Goal: Task Accomplishment & Management: Complete application form

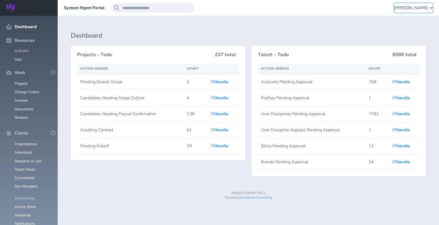
click at [407, 7] on span "[PERSON_NAME]" at bounding box center [412, 8] width 34 height 5
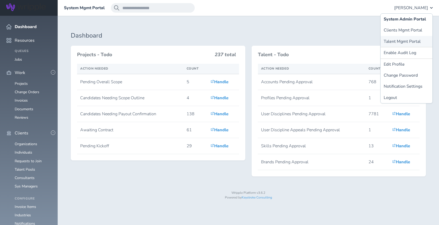
click at [396, 41] on link "Talent Mgmt Portal" at bounding box center [407, 41] width 52 height 11
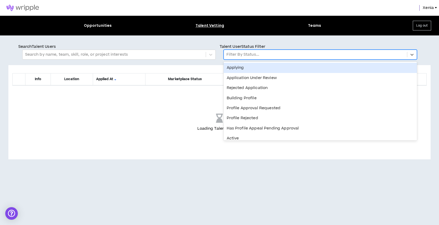
click at [271, 53] on div at bounding box center [316, 54] width 178 height 7
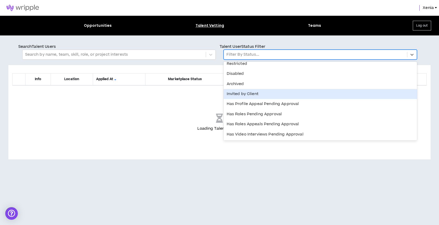
scroll to position [95, 0]
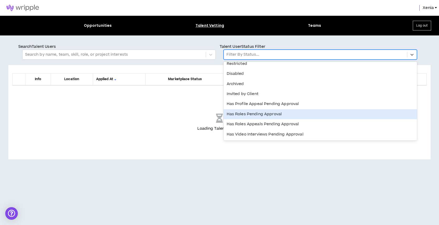
click at [256, 116] on div "Has Roles Pending Approval" at bounding box center [321, 114] width 194 height 10
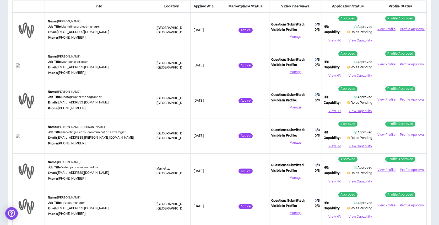
scroll to position [0, 0]
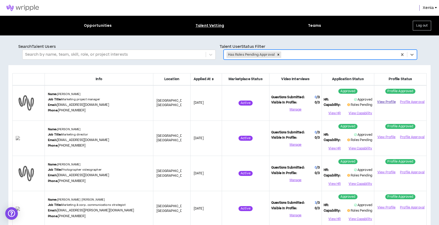
click at [381, 102] on link "View Profile" at bounding box center [387, 101] width 21 height 9
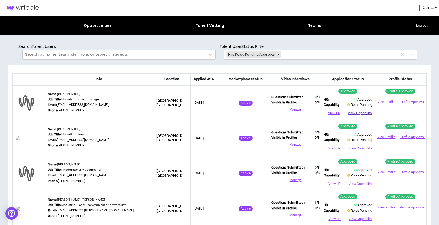
click at [363, 113] on button "View Capability" at bounding box center [360, 113] width 24 height 8
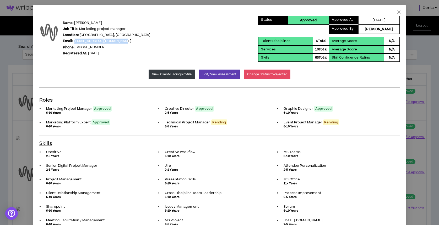
drag, startPoint x: 126, startPoint y: 40, endPoint x: 75, endPoint y: 40, distance: 51.2
click at [75, 40] on div "Name: Melonee Scruggs Job Title: Marketing project manager Location: Dallas , T…" at bounding box center [148, 38] width 219 height 36
copy link "meloneescruggs@outlook.com"
click at [402, 10] on span "Close" at bounding box center [399, 12] width 14 height 14
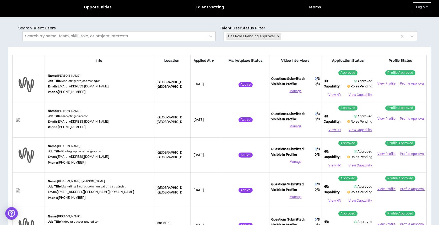
scroll to position [19, 0]
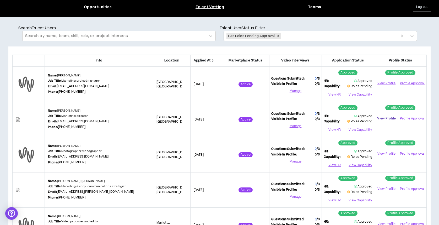
click at [385, 119] on link "View Profile" at bounding box center [387, 118] width 21 height 9
click at [357, 131] on button "View Capability" at bounding box center [360, 130] width 24 height 8
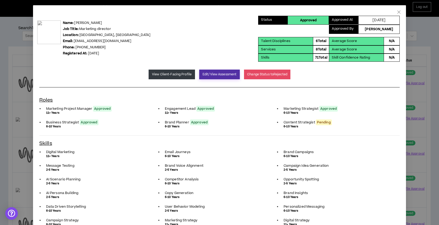
click at [222, 75] on button "Edit/View Assessment" at bounding box center [219, 75] width 41 height 10
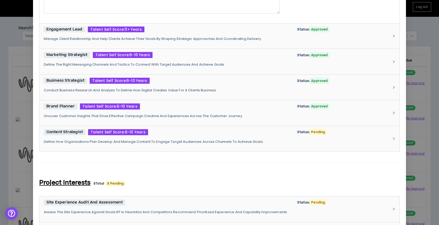
click at [183, 144] on div "Content Strategist Talent Self Score: 6-10 Years Status: Pending Define How Org…" at bounding box center [217, 138] width 346 height 19
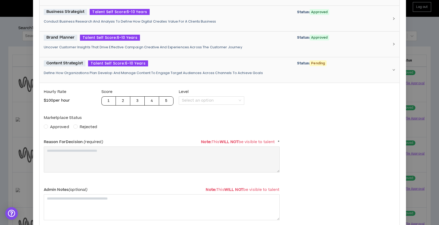
scroll to position [308, 0]
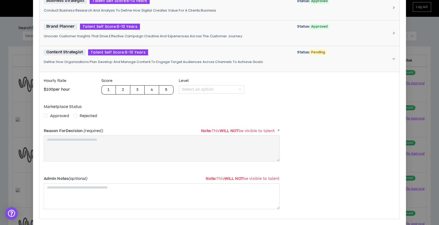
click at [59, 112] on div "Marketplace Status Approved Rejected" at bounding box center [162, 110] width 236 height 17
click at [57, 115] on span "Approved" at bounding box center [59, 116] width 19 height 6
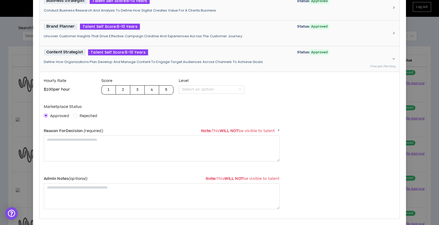
click at [62, 131] on span "Reason For Decision (required)" at bounding box center [73, 131] width 59 height 6
click at [66, 141] on textarea at bounding box center [162, 148] width 236 height 26
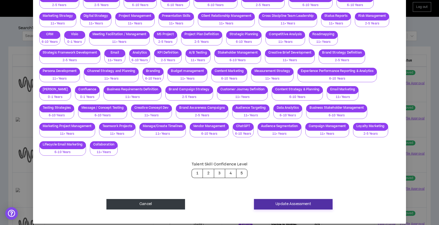
type textarea "**********"
click at [288, 199] on button "Update Assessment" at bounding box center [293, 204] width 79 height 10
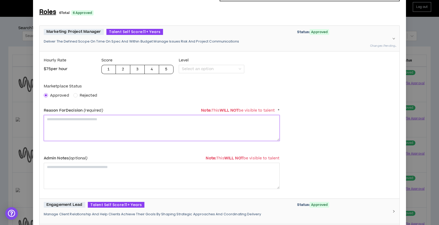
scroll to position [52, 0]
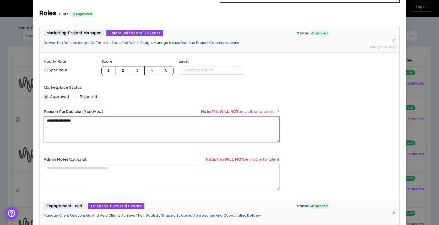
type textarea "**********"
click at [134, 115] on label "Reason For Decision (required) Note: This WILL NOT be visible to talent *" at bounding box center [162, 111] width 236 height 9
click at [129, 122] on textarea "**********" at bounding box center [162, 129] width 236 height 26
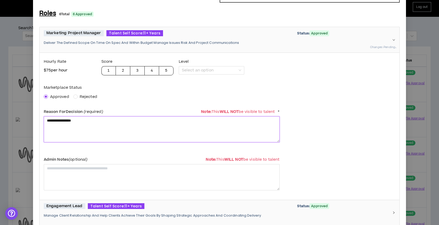
click at [129, 122] on textarea "**********" at bounding box center [162, 129] width 236 height 26
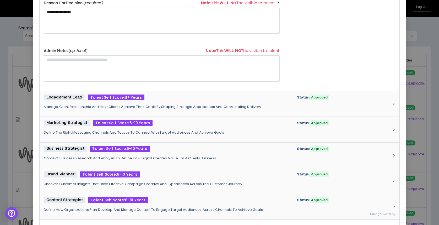
click at [189, 105] on p "Manage Client Relationship And Help Clients Achieve Their Goals By Shaping Stra…" at bounding box center [217, 106] width 346 height 5
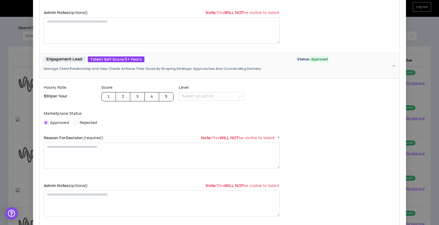
scroll to position [210, 0]
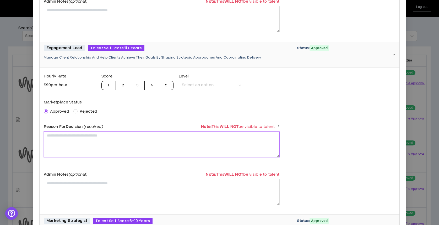
click at [156, 141] on textarea at bounding box center [162, 144] width 236 height 26
paste textarea "**********"
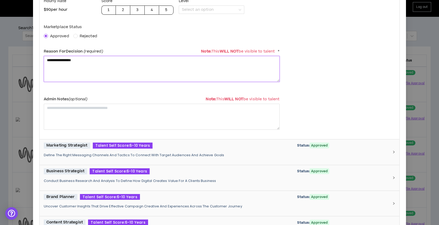
scroll to position [338, 0]
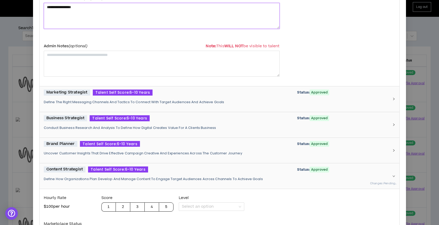
type textarea "**********"
click at [168, 105] on div "Marketing Strategist Talent Self Score: 6-10 Years Status: Approved Define The …" at bounding box center [217, 98] width 346 height 19
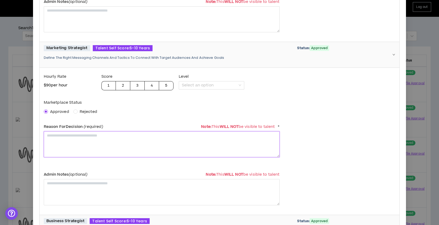
click at [137, 140] on textarea at bounding box center [162, 144] width 236 height 26
paste textarea "**********"
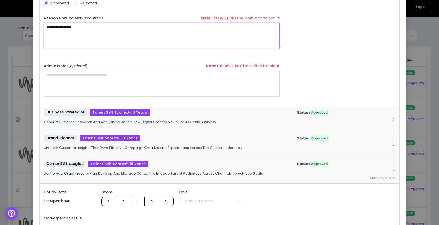
type textarea "**********"
click at [180, 126] on div "Business Strategist Talent Self Score: 6-10 Years Status: Approved Conduct Busi…" at bounding box center [217, 118] width 346 height 19
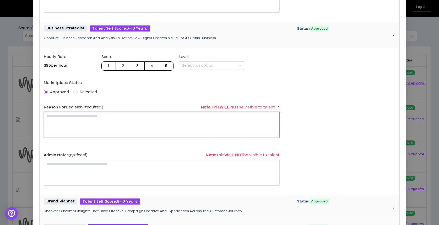
click at [160, 131] on textarea at bounding box center [162, 125] width 236 height 26
paste textarea "**********"
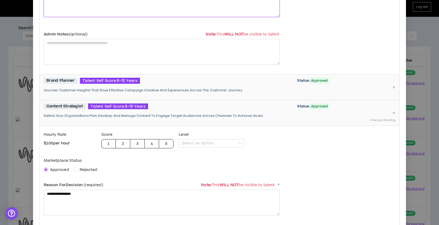
type textarea "**********"
click at [183, 93] on div "Brand Planner Talent Self Score: 6-10 Years Status: Approved Uncover Customer I…" at bounding box center [217, 87] width 346 height 19
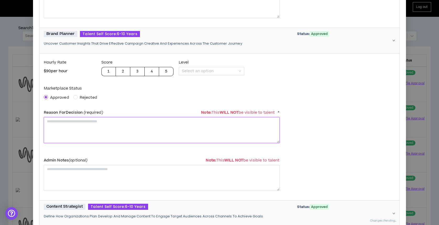
click at [157, 128] on textarea at bounding box center [162, 130] width 236 height 26
paste textarea "**********"
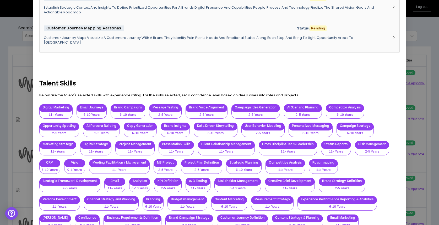
scroll to position [1450, 0]
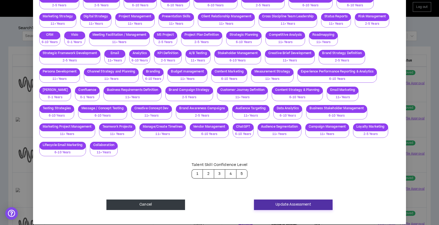
type textarea "**********"
click at [288, 199] on button "Update Assessment" at bounding box center [293, 204] width 79 height 10
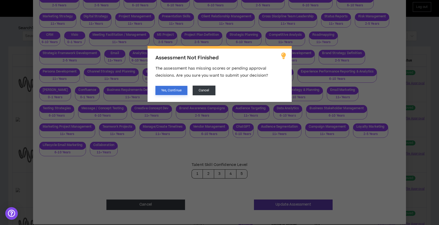
click at [180, 89] on button "Yes, Continue" at bounding box center [172, 90] width 32 height 9
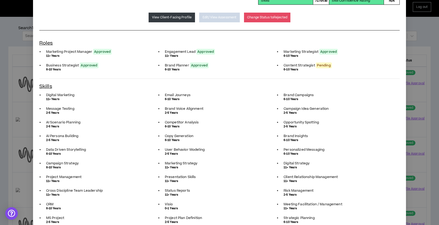
scroll to position [0, 0]
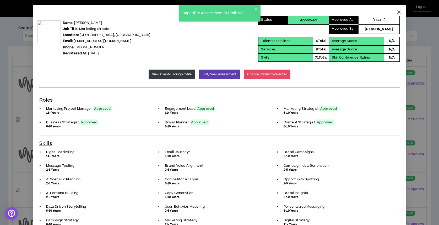
click at [400, 15] on span "Close" at bounding box center [399, 12] width 14 height 14
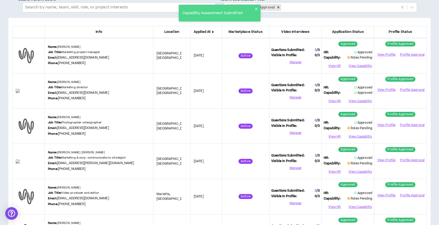
scroll to position [48, 0]
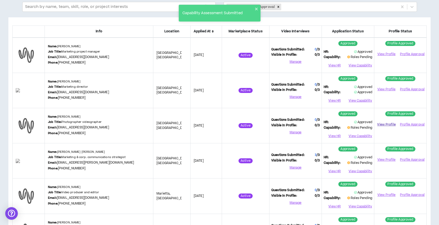
click at [393, 125] on link "View Profile" at bounding box center [387, 124] width 21 height 9
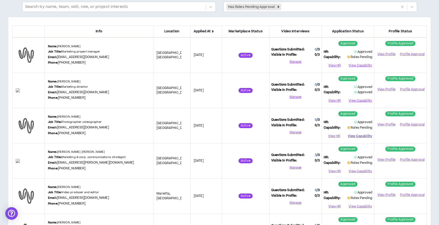
click at [363, 134] on button "View Capability" at bounding box center [360, 136] width 24 height 8
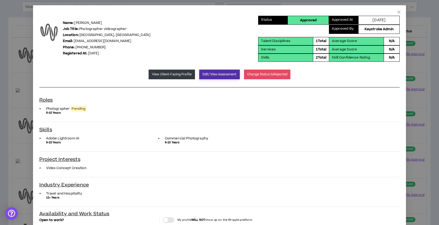
click at [221, 75] on button "Edit/View Assessment" at bounding box center [219, 75] width 41 height 10
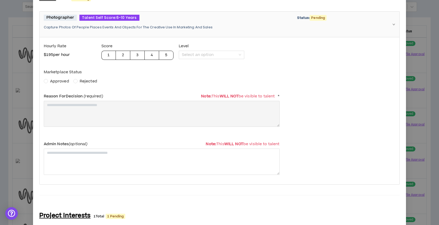
scroll to position [63, 0]
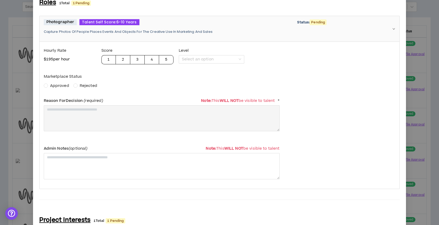
click at [59, 84] on span "Approved" at bounding box center [59, 86] width 19 height 6
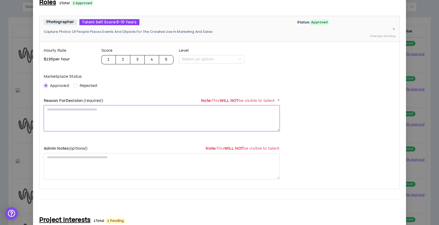
click at [69, 120] on textarea at bounding box center [162, 118] width 236 height 26
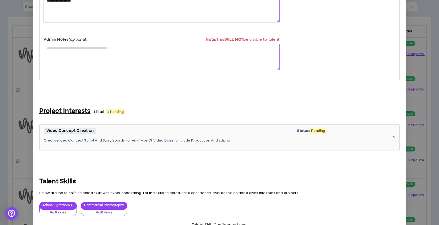
scroll to position [237, 0]
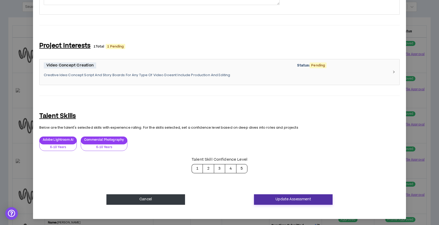
type textarea "**********"
click at [301, 198] on button "Update Assessment" at bounding box center [293, 199] width 79 height 10
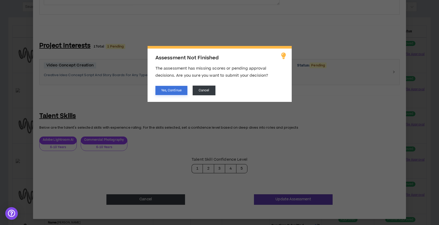
click at [171, 91] on button "Yes, Continue" at bounding box center [172, 90] width 32 height 9
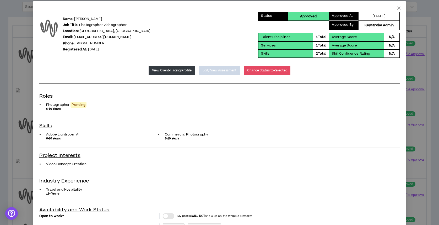
scroll to position [0, 0]
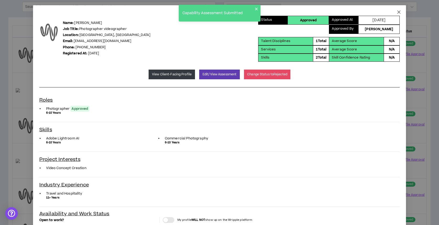
click at [398, 11] on icon "close" at bounding box center [399, 11] width 3 height 3
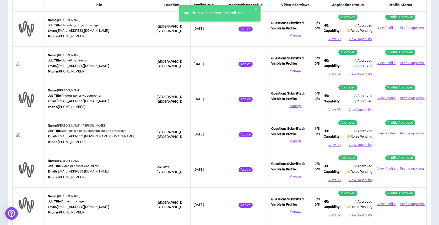
scroll to position [77, 0]
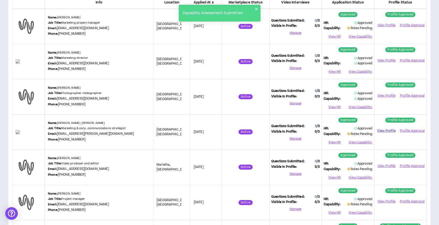
click at [384, 130] on link "View Profile" at bounding box center [387, 130] width 21 height 9
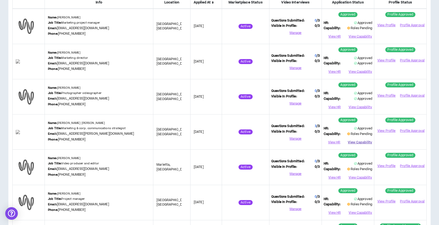
click at [361, 142] on button "View Capability" at bounding box center [360, 142] width 24 height 8
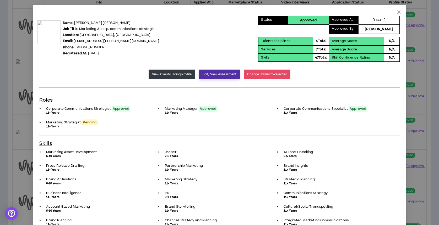
click at [221, 73] on button "Edit/View Assessment" at bounding box center [219, 75] width 41 height 10
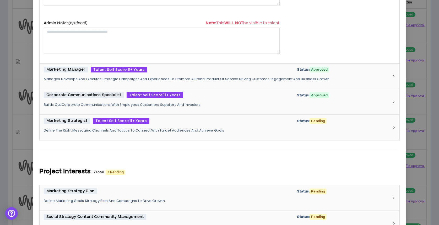
scroll to position [189, 0]
click at [217, 136] on div "Marketing Strategist Talent Self Score: 11+ Years Status: Pending Define The Ri…" at bounding box center [217, 127] width 346 height 19
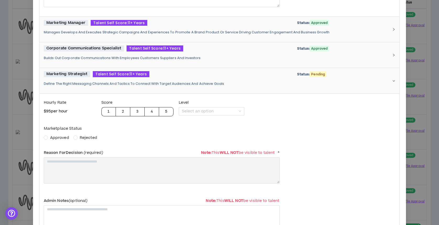
scroll to position [235, 0]
click at [62, 137] on span "Approved" at bounding box center [59, 138] width 19 height 6
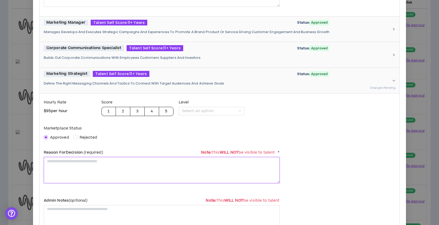
click at [71, 163] on textarea at bounding box center [162, 170] width 236 height 26
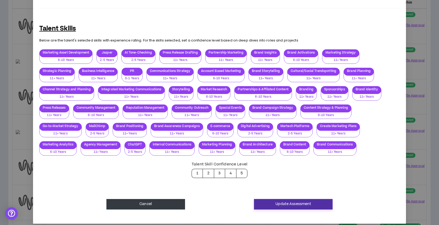
type textarea "**********"
click at [294, 200] on button "Update Assessment" at bounding box center [293, 204] width 79 height 10
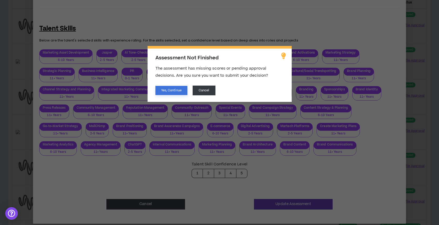
click at [179, 91] on button "Yes, Continue" at bounding box center [172, 90] width 32 height 9
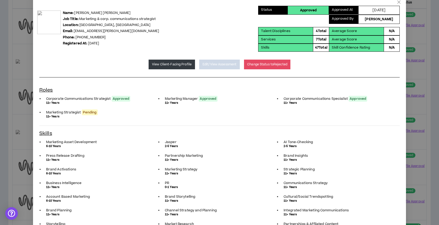
scroll to position [0, 0]
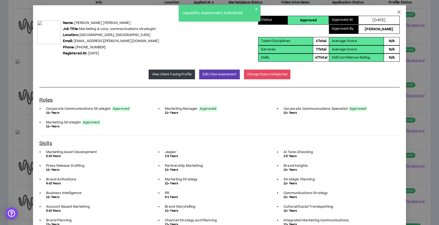
click at [400, 12] on icon "close" at bounding box center [399, 12] width 4 height 4
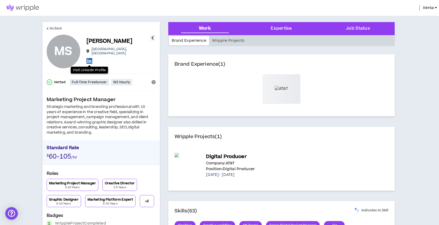
click at [88, 60] on icon at bounding box center [90, 60] width 6 height 7
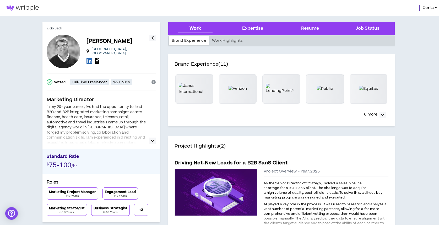
click at [152, 139] on icon "button" at bounding box center [153, 140] width 4 height 6
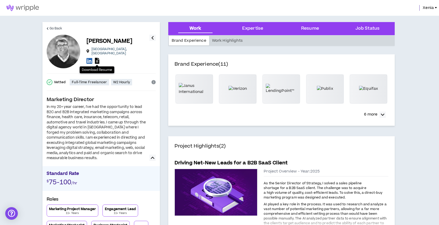
click at [97, 59] on icon at bounding box center [97, 61] width 4 height 6
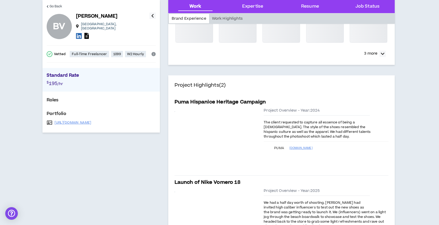
scroll to position [65, 0]
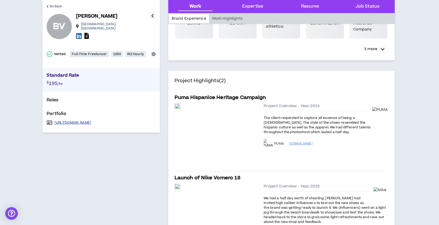
click at [82, 120] on link "https://www.brucevmedia.com" at bounding box center [73, 122] width 37 height 4
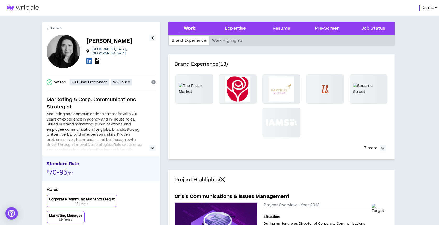
click at [99, 61] on icon at bounding box center [97, 61] width 4 height 6
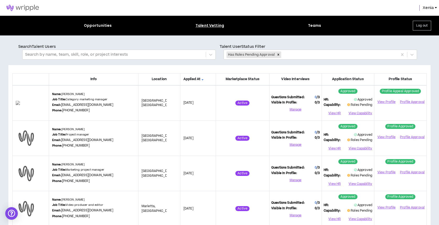
scroll to position [21, 0]
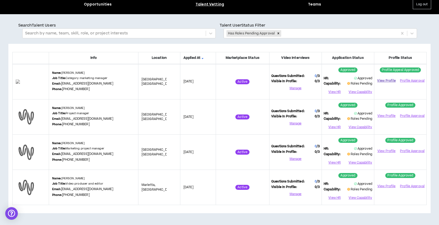
click at [389, 79] on link "View Profile" at bounding box center [387, 80] width 21 height 9
click at [360, 93] on button "View Capability" at bounding box center [360, 92] width 24 height 8
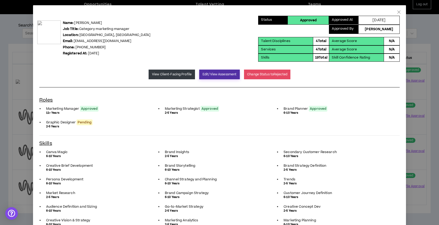
click at [209, 74] on button "Edit/View Assessment" at bounding box center [219, 75] width 41 height 10
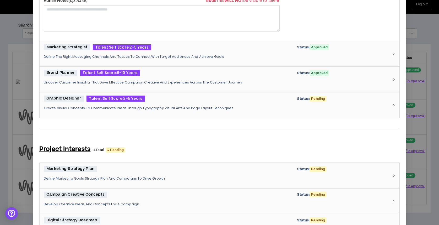
scroll to position [211, 0]
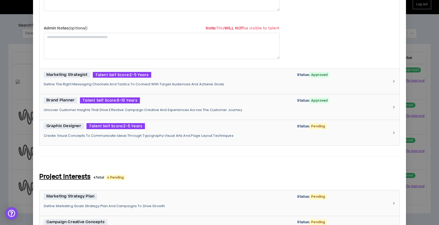
click at [167, 132] on div "Graphic Designer Talent Self Score: 2-5 Years Status: Pending Create Visual Con…" at bounding box center [217, 132] width 346 height 19
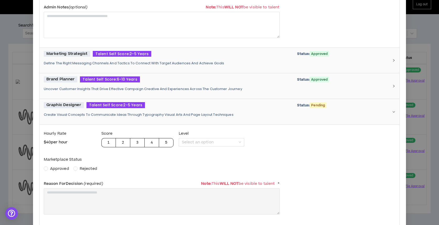
scroll to position [204, 0]
click at [82, 166] on span "Rejected" at bounding box center [89, 169] width 18 height 6
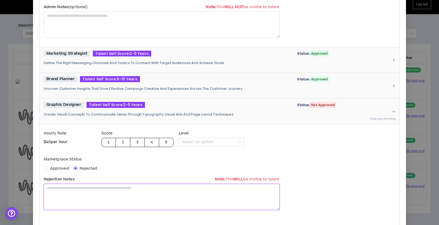
click at [86, 205] on textarea at bounding box center [162, 197] width 236 height 26
click at [116, 186] on textarea "**********" at bounding box center [162, 197] width 236 height 26
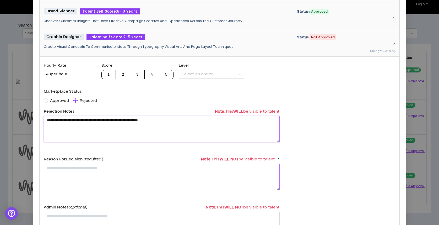
type textarea "**********"
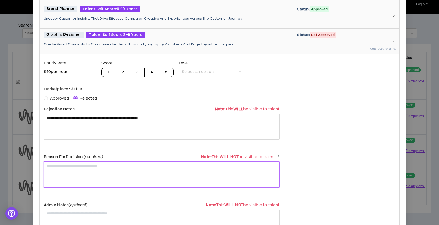
click at [137, 188] on div "Reason For Decision (required) Note: This WILL NOT be visible to talent *" at bounding box center [162, 170] width 236 height 36
paste textarea "**********"
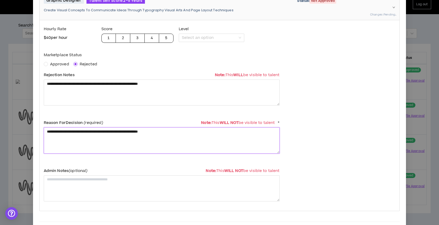
scroll to position [318, 0]
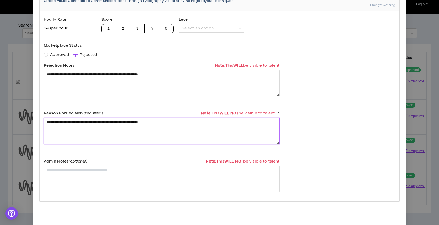
drag, startPoint x: 202, startPoint y: 124, endPoint x: 126, endPoint y: 124, distance: 75.8
click at [126, 124] on textarea "**********" at bounding box center [162, 131] width 236 height 26
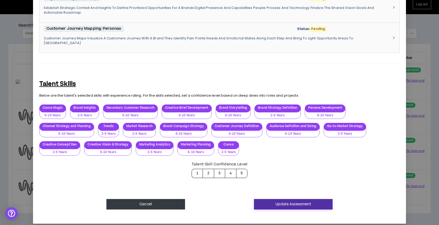
type textarea "**********"
click at [283, 200] on button "Update Assessment" at bounding box center [293, 204] width 79 height 10
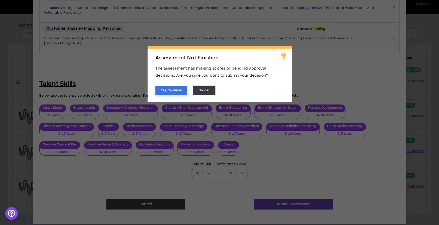
click at [172, 86] on button "Yes, Continue" at bounding box center [172, 90] width 32 height 9
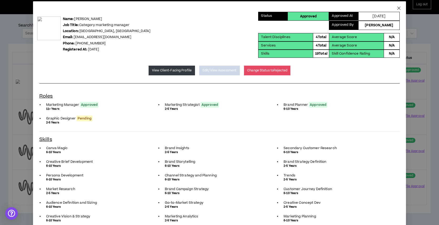
scroll to position [0, 0]
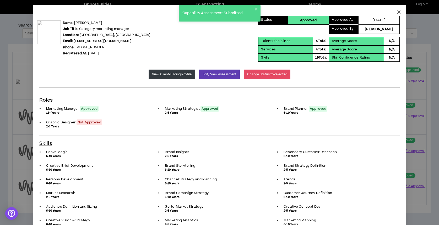
click at [399, 12] on icon "close" at bounding box center [399, 12] width 4 height 4
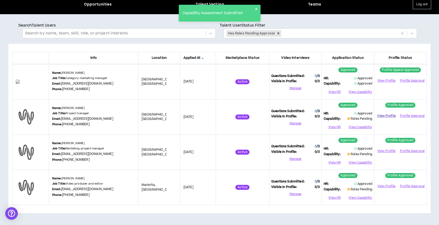
click at [392, 114] on link "View Profile" at bounding box center [387, 115] width 21 height 9
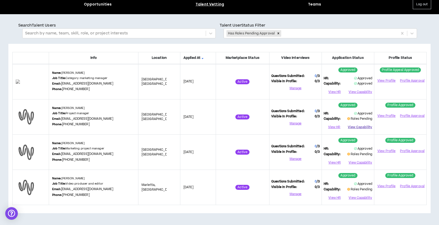
click at [358, 128] on button "View Capability" at bounding box center [360, 127] width 24 height 8
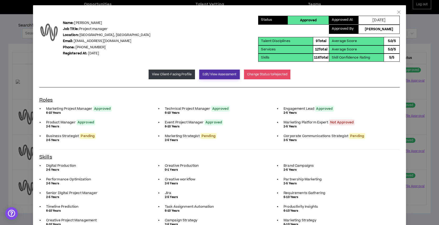
click at [215, 73] on button "Edit/View Assessment" at bounding box center [219, 75] width 41 height 10
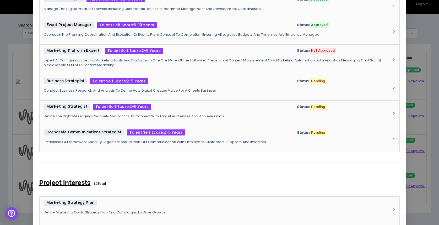
scroll to position [310, 0]
click at [217, 142] on p "Establishes A Framework Used By Organizations To Plan Out Communication With Em…" at bounding box center [217, 142] width 346 height 5
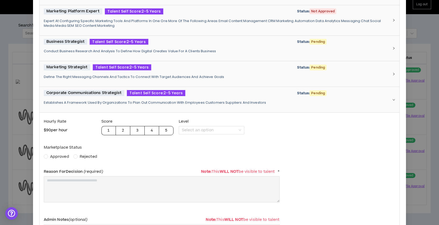
scroll to position [350, 0]
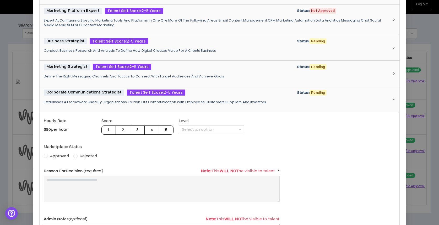
click at [92, 156] on span "Rejected" at bounding box center [89, 156] width 18 height 6
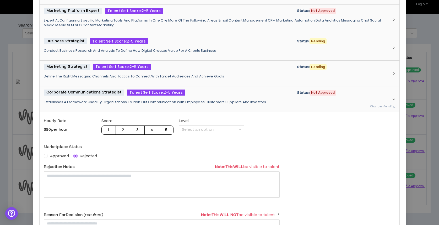
click at [101, 198] on div "Rejection Notes Note: This WILL be visible to talent" at bounding box center [162, 180] width 236 height 36
drag, startPoint x: 86, startPoint y: 186, endPoint x: 93, endPoint y: 156, distance: 30.9
click at [86, 186] on textarea at bounding box center [162, 184] width 236 height 26
click at [95, 180] on textarea "**********" at bounding box center [162, 184] width 236 height 26
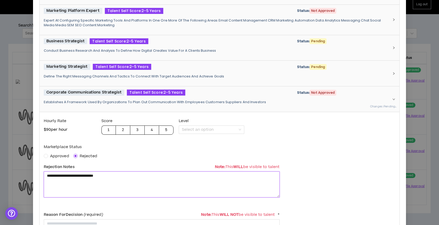
click at [95, 180] on textarea "**********" at bounding box center [162, 184] width 236 height 26
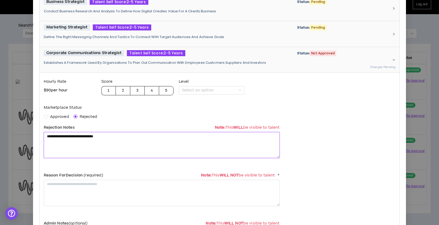
scroll to position [398, 0]
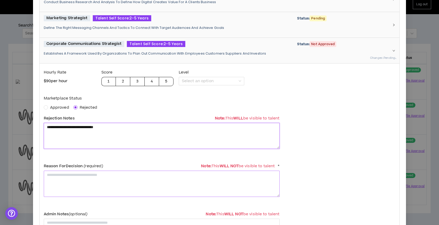
type textarea "**********"
click at [101, 181] on textarea at bounding box center [162, 184] width 236 height 26
paste textarea "**********"
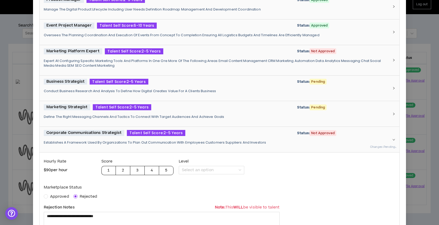
scroll to position [308, 0]
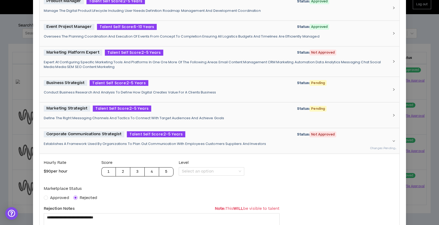
type textarea "**********"
click at [212, 107] on div "Marketing Strategist Talent Self Score: 2-5 Years Status: Pending" at bounding box center [217, 108] width 346 height 6
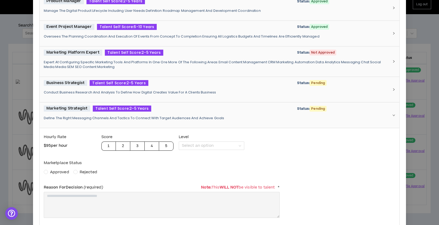
click at [55, 173] on span "Approved" at bounding box center [59, 172] width 19 height 6
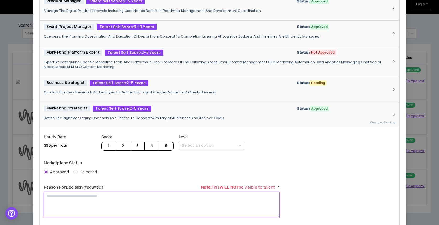
click at [59, 195] on textarea at bounding box center [162, 205] width 236 height 26
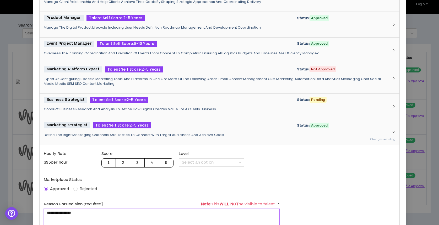
scroll to position [285, 0]
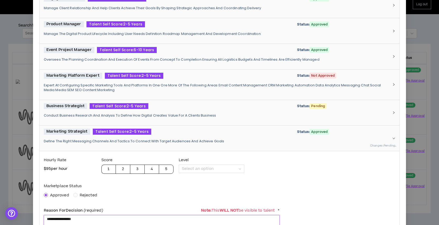
type textarea "**********"
click at [186, 103] on div "Business Strategist Talent Self Score: 2-5 Years Status: Pending" at bounding box center [217, 106] width 346 height 6
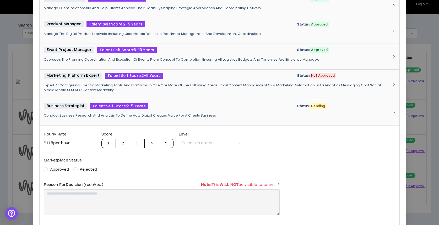
click at [54, 168] on span "Approved" at bounding box center [59, 170] width 19 height 6
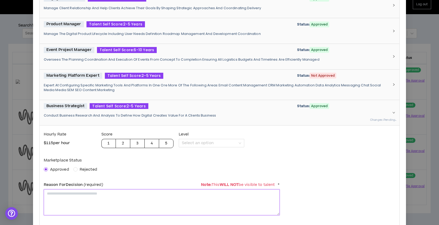
click at [58, 194] on textarea at bounding box center [162, 202] width 236 height 26
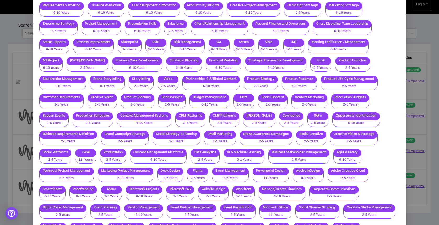
scroll to position [1481, 0]
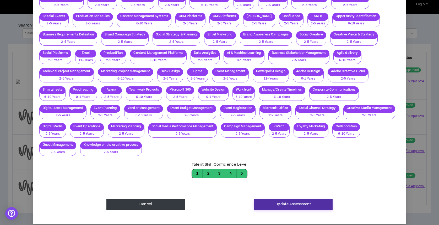
type textarea "**********"
click at [293, 200] on button "Update Assessment" at bounding box center [293, 204] width 79 height 10
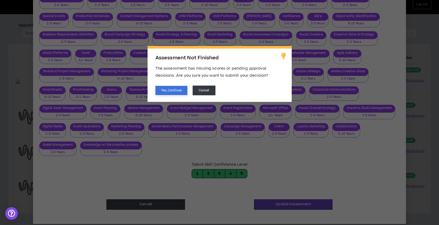
click at [175, 89] on button "Yes, Continue" at bounding box center [172, 90] width 32 height 9
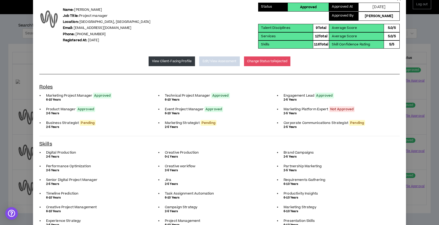
scroll to position [0, 0]
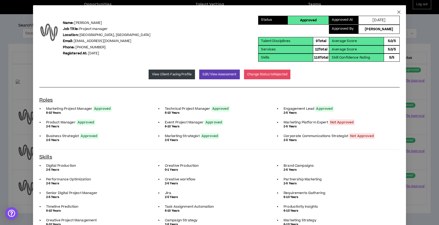
click at [399, 13] on icon "close" at bounding box center [399, 12] width 4 height 4
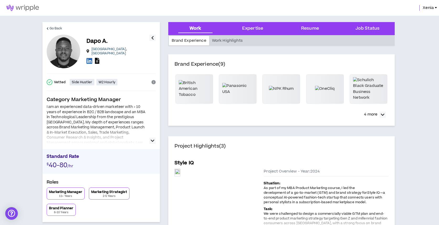
click at [97, 58] on icon at bounding box center [97, 61] width 4 height 6
click at [354, 1] on div "Xenia" at bounding box center [219, 8] width 439 height 16
click at [150, 142] on button "button" at bounding box center [153, 140] width 6 height 6
click at [91, 59] on icon at bounding box center [90, 60] width 6 height 7
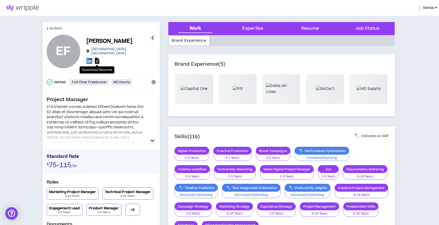
click at [97, 59] on icon at bounding box center [97, 61] width 4 height 6
